Goal: Information Seeking & Learning: Learn about a topic

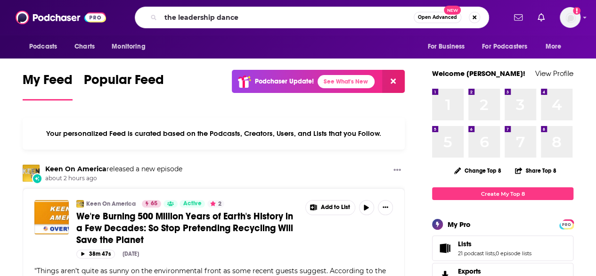
type input "the leadership dance"
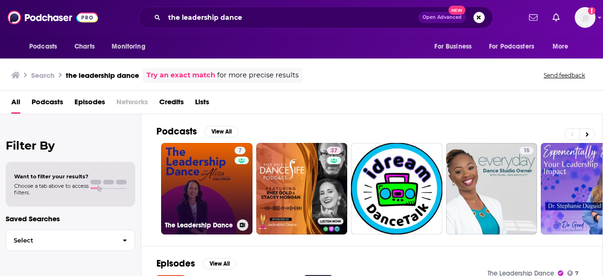
click at [207, 180] on link "7 The Leadership Dance" at bounding box center [206, 188] width 91 height 91
